Goal: Information Seeking & Learning: Learn about a topic

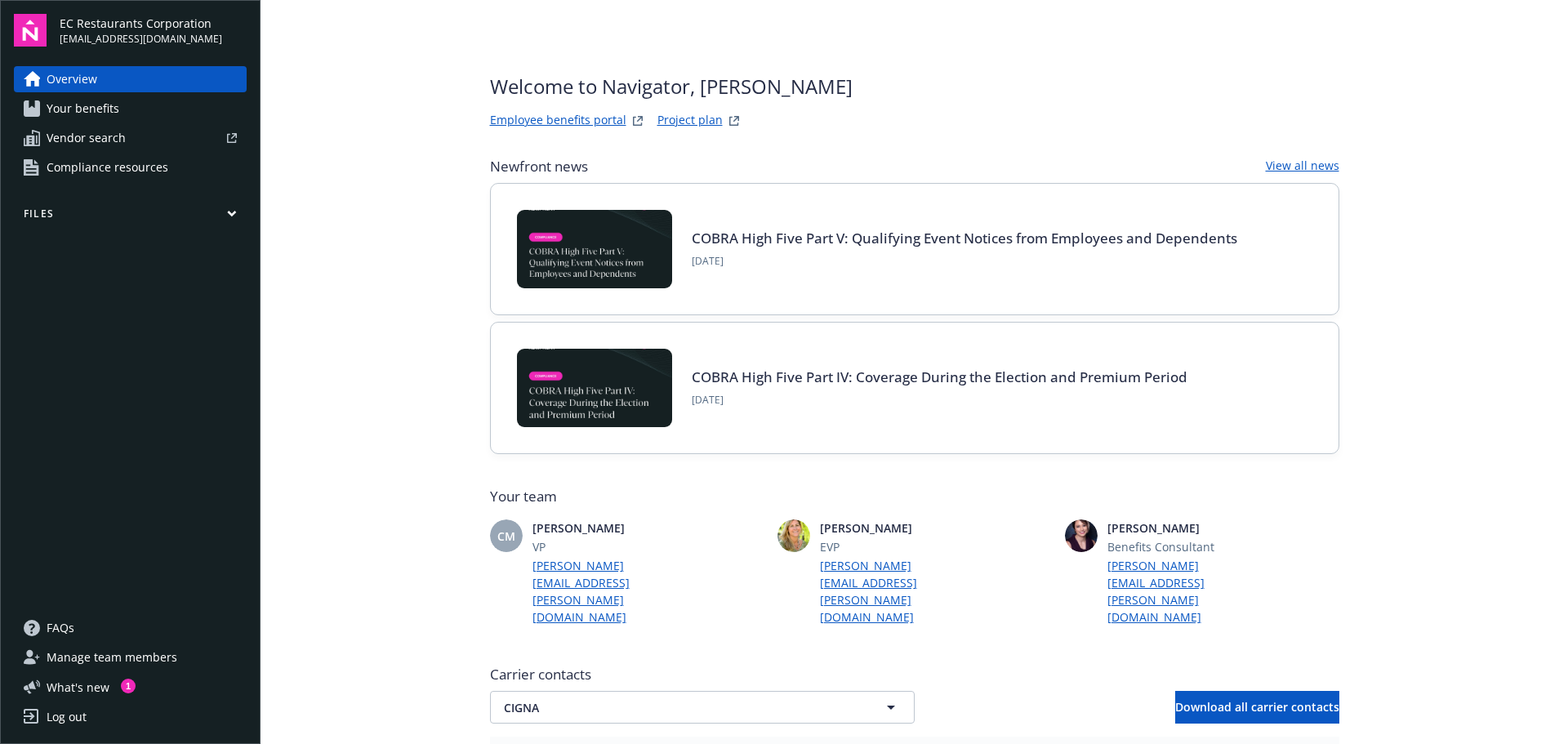
click at [573, 117] on link "Employee benefits portal" at bounding box center [558, 121] width 137 height 19
click at [99, 682] on span "What ' s new" at bounding box center [78, 688] width 63 height 18
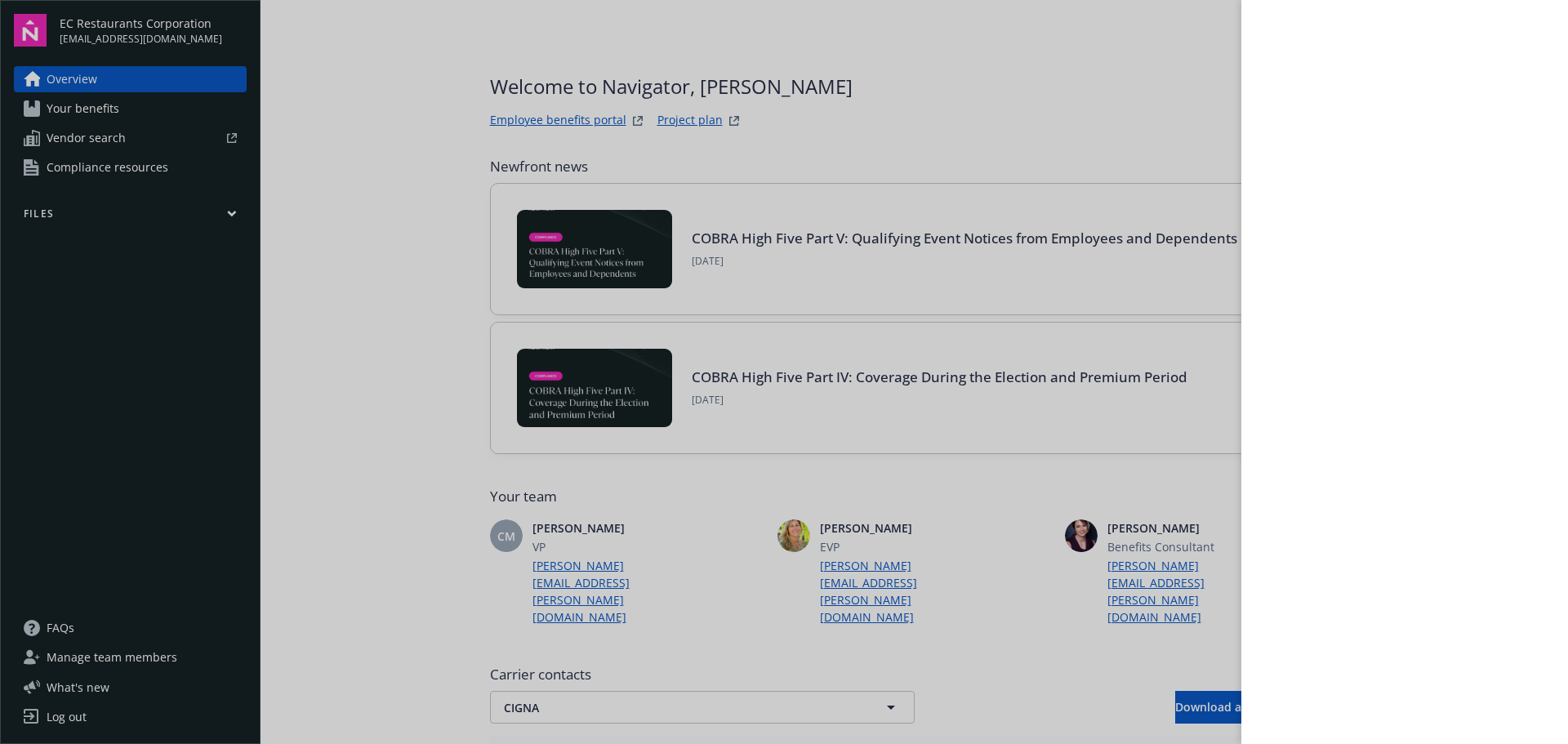
click at [335, 414] on div at bounding box center [784, 372] width 1568 height 744
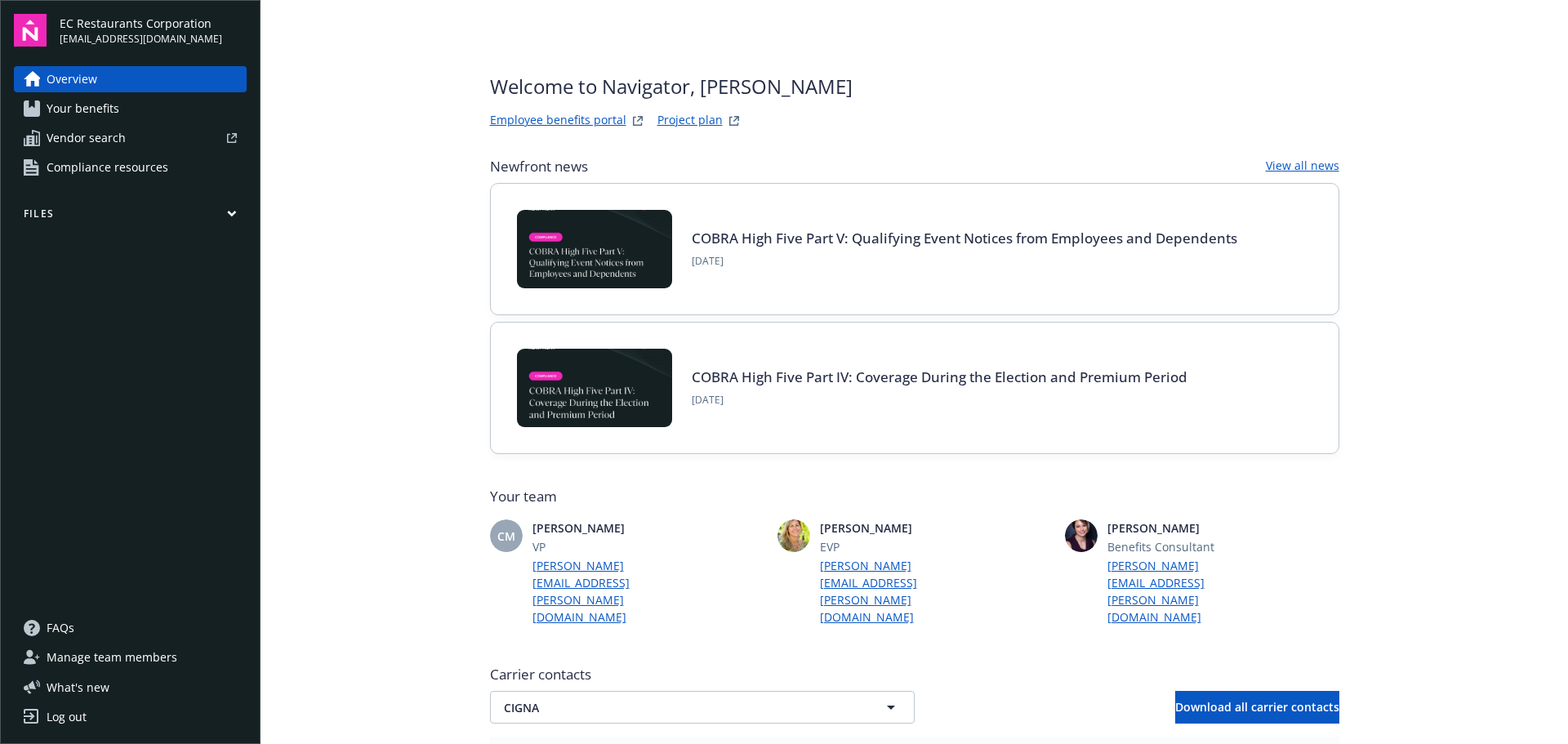
click at [237, 214] on button "Files" at bounding box center [131, 216] width 233 height 20
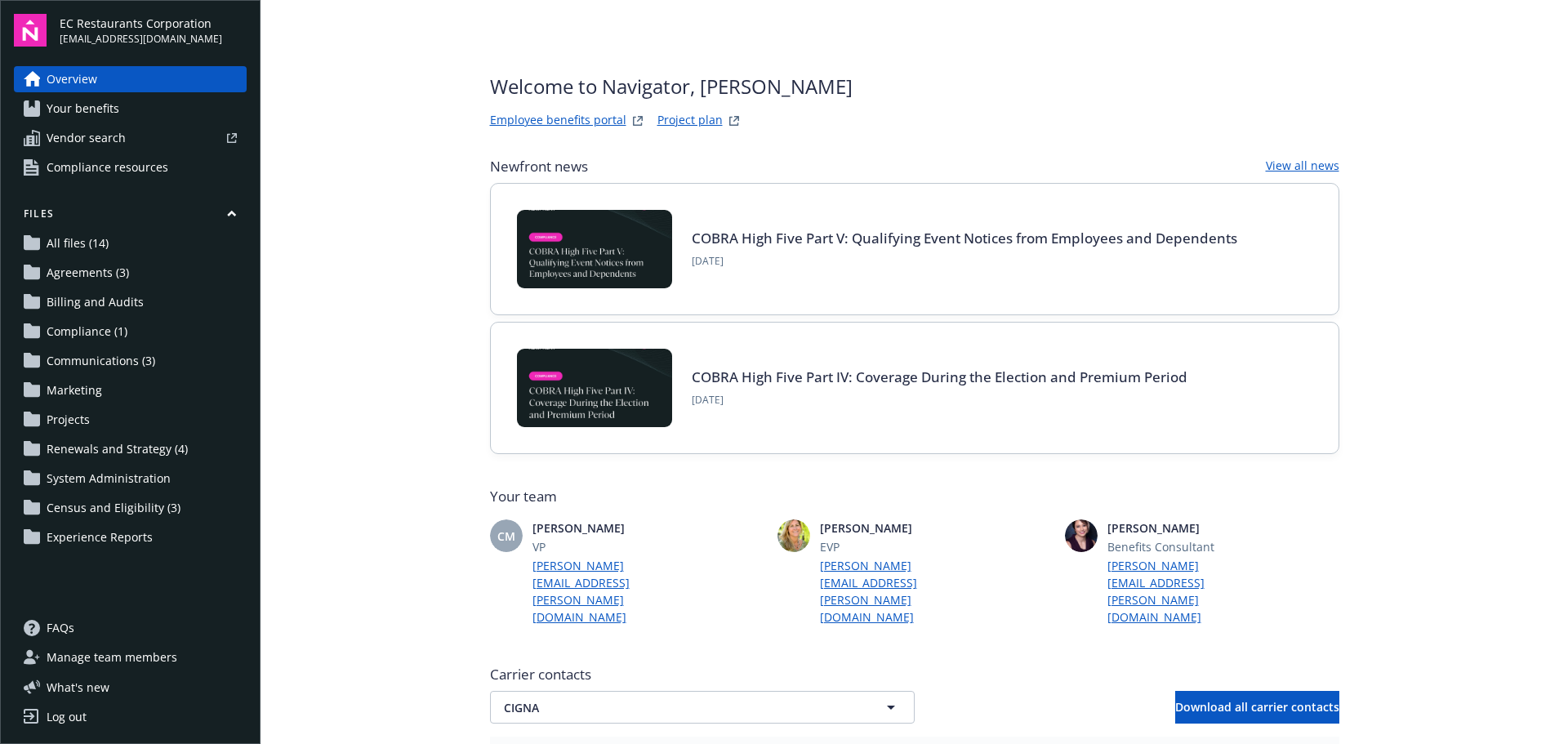
click at [135, 446] on span "Renewals and Strategy (4)" at bounding box center [117, 450] width 141 height 26
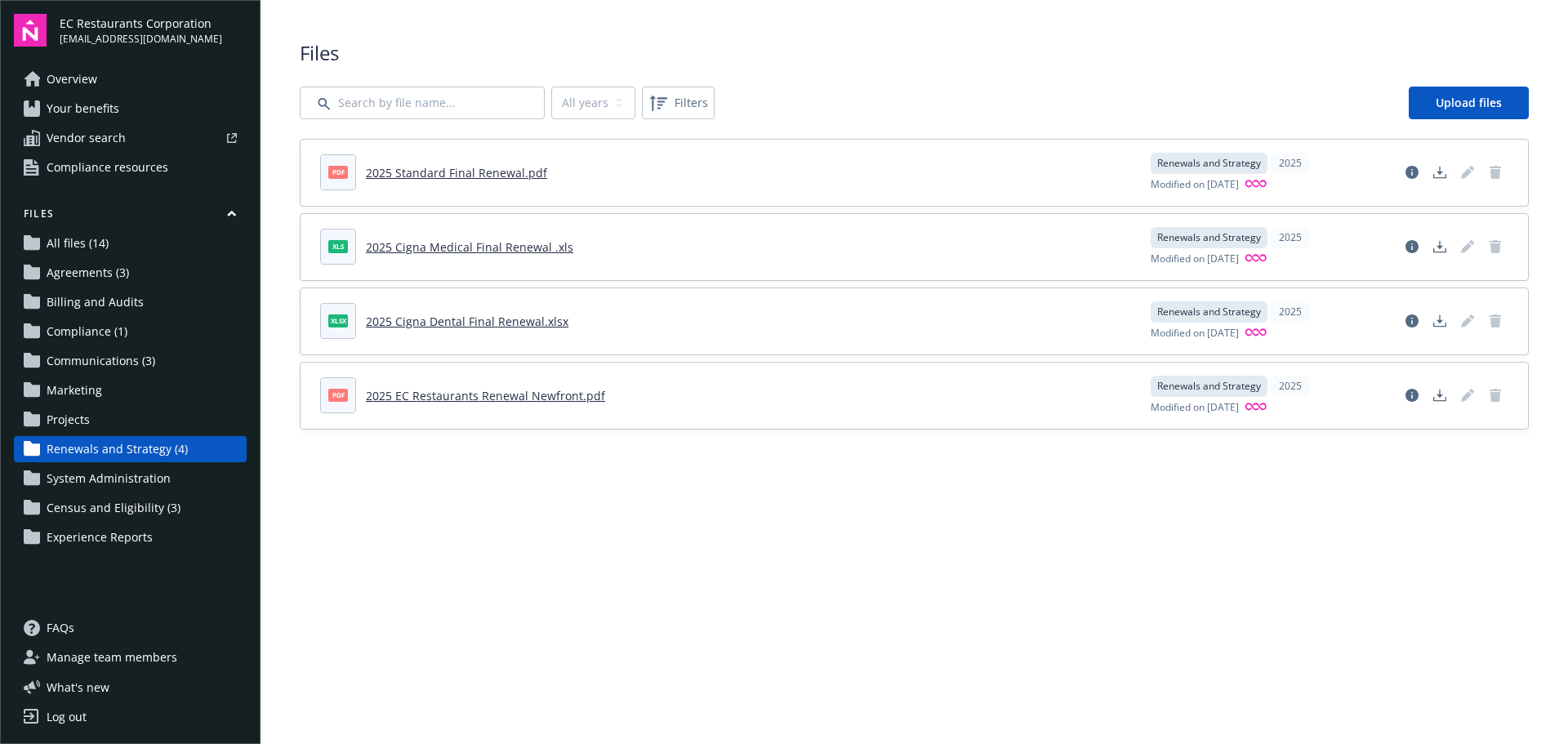
click at [451, 400] on link "2025 EC Restaurants Renewal Newfront.pdf" at bounding box center [485, 396] width 239 height 16
click at [67, 254] on span "All files (14)" at bounding box center [77, 244] width 62 height 26
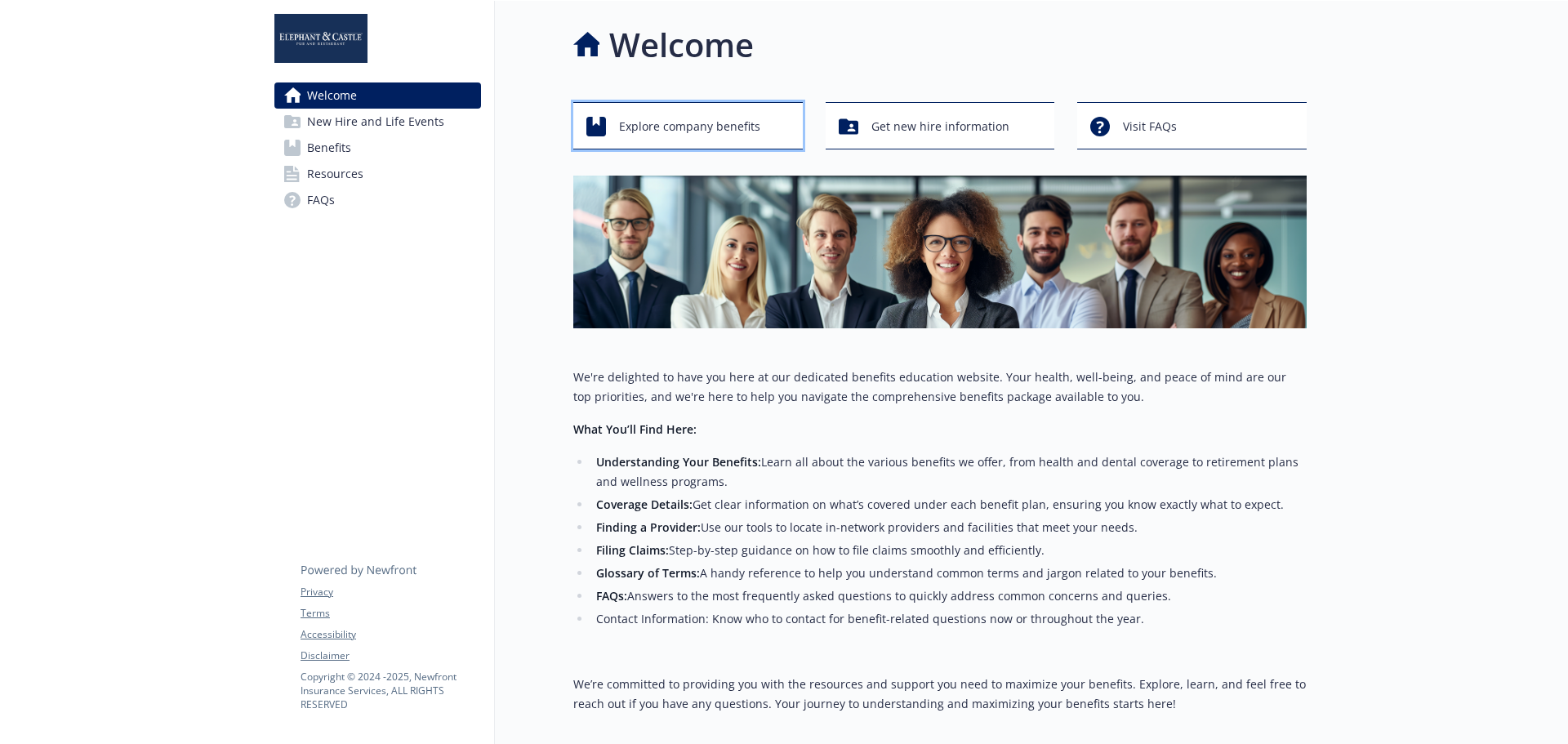
click at [658, 125] on span "Explore company benefits" at bounding box center [689, 126] width 141 height 31
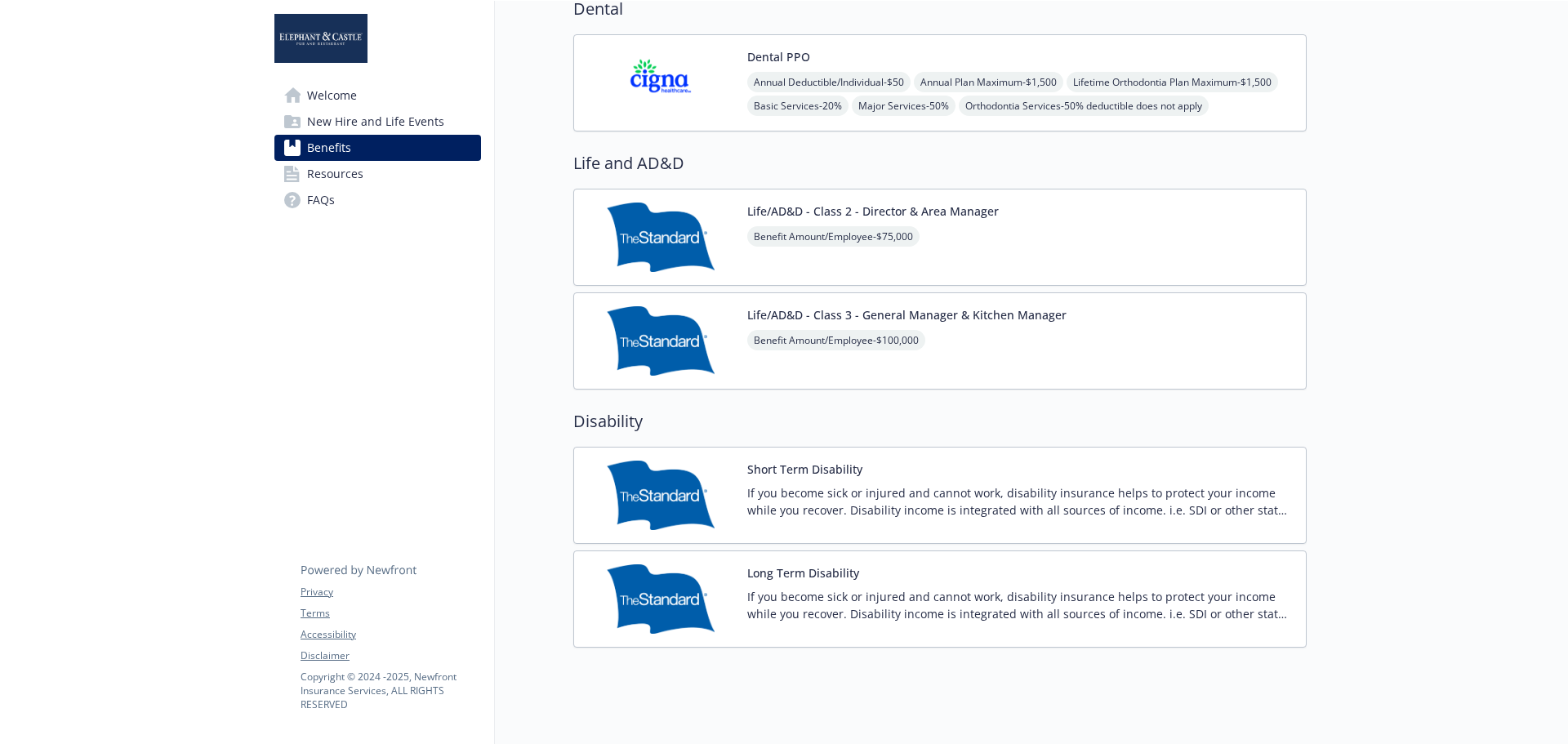
scroll to position [408, 0]
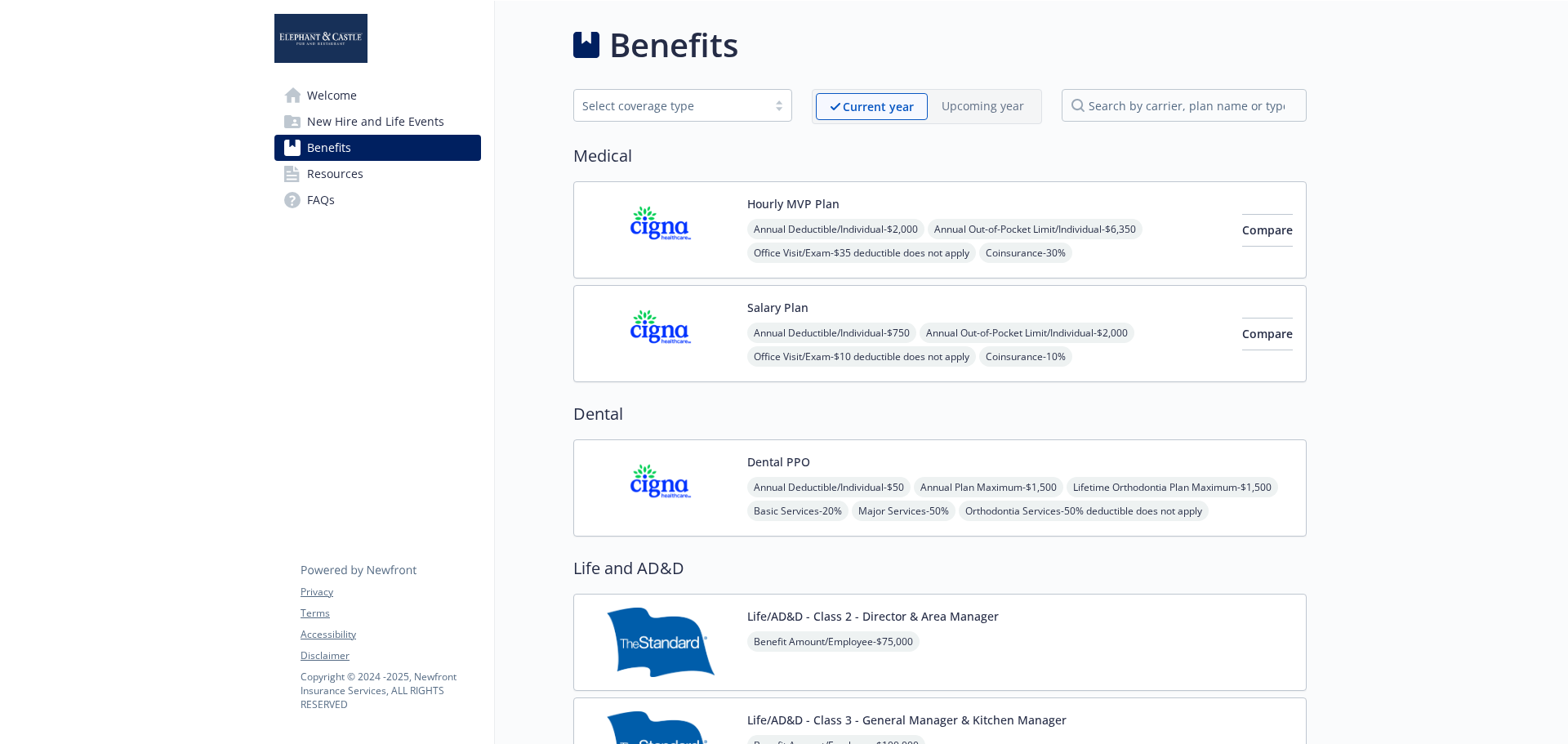
scroll to position [408, 0]
